Goal: Find specific page/section: Find specific page/section

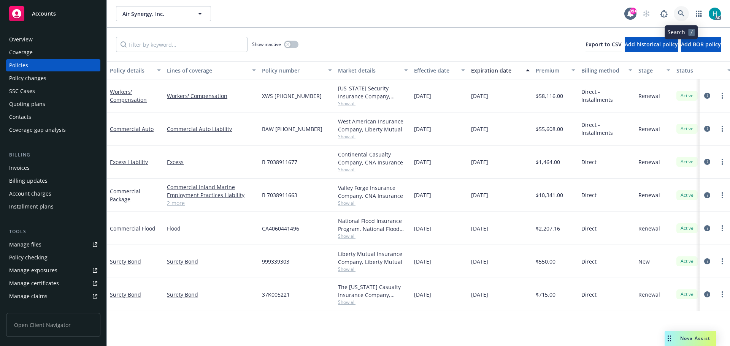
click at [682, 17] on icon at bounding box center [681, 13] width 7 height 7
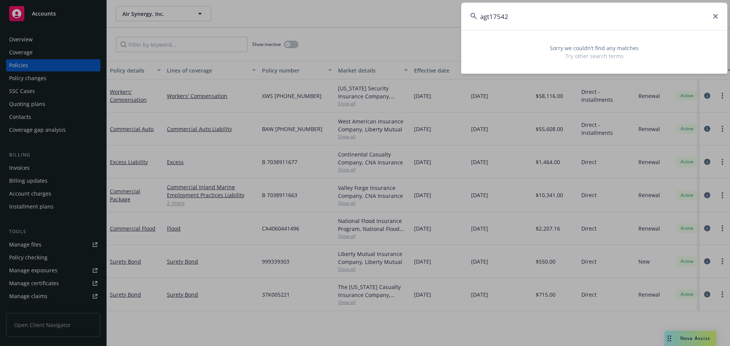
drag, startPoint x: 518, startPoint y: 20, endPoint x: 431, endPoint y: 20, distance: 86.3
click at [431, 20] on div "agt17542 Sorry we couldn’t find any matches Try other search terms" at bounding box center [365, 173] width 730 height 346
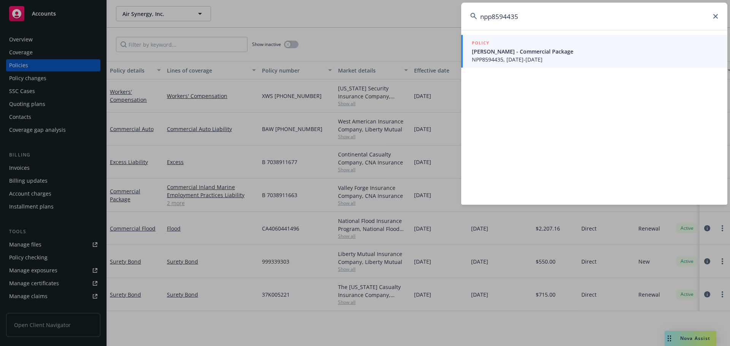
drag, startPoint x: 537, startPoint y: 17, endPoint x: 476, endPoint y: 15, distance: 60.1
click at [476, 17] on div "npp8594435" at bounding box center [594, 16] width 266 height 27
type input "npp8594435"
